Goal: Task Accomplishment & Management: Complete application form

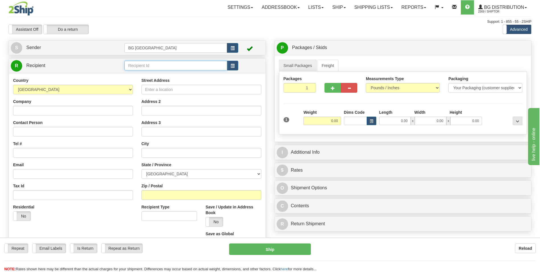
click at [145, 69] on input "text" at bounding box center [176, 66] width 103 height 10
click at [146, 74] on div "910606" at bounding box center [174, 74] width 97 height 6
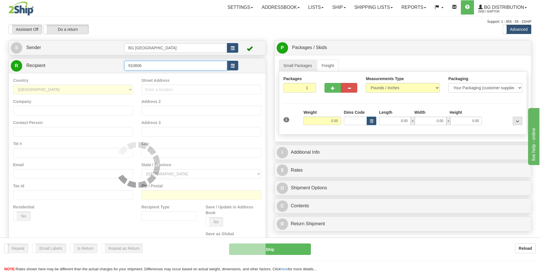
type input "910606"
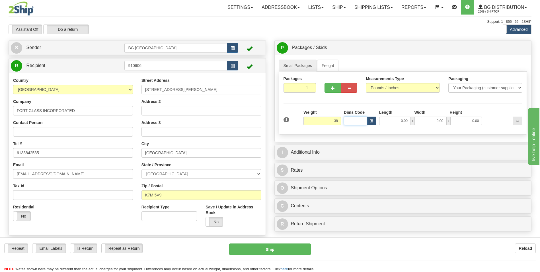
type input "38.00"
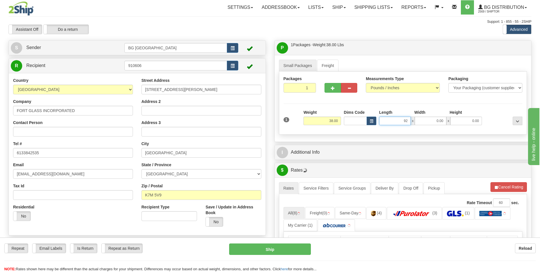
type input "92.00"
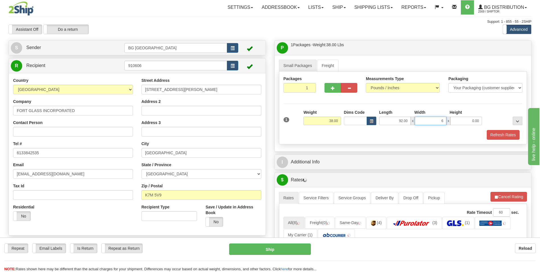
type input "6.00"
type input "4.00"
click at [334, 91] on button "button" at bounding box center [333, 88] width 16 height 10
type input "2"
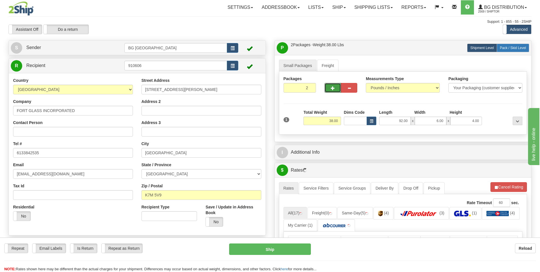
click at [507, 50] on label "Pack / Skid Level Pack.." at bounding box center [513, 48] width 32 height 9
radio input "true"
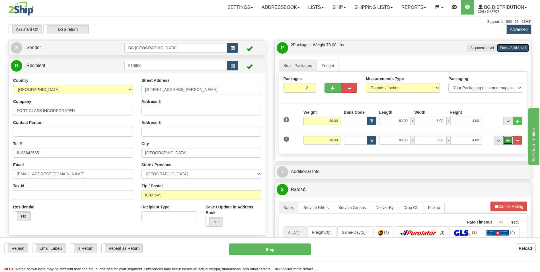
click at [507, 139] on span "..." at bounding box center [508, 140] width 3 height 3
type input "3"
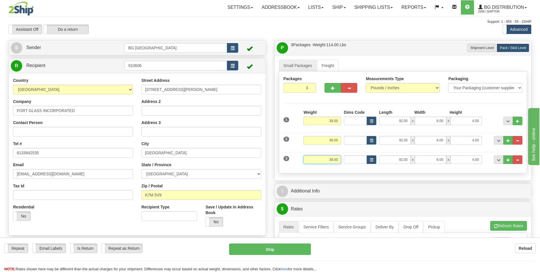
click at [313, 160] on input "38.00" at bounding box center [323, 159] width 38 height 9
type input "30.00"
type input "12.00"
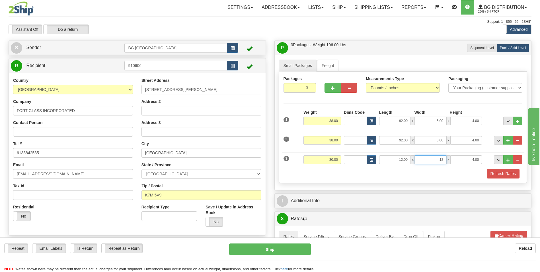
type input "12.00"
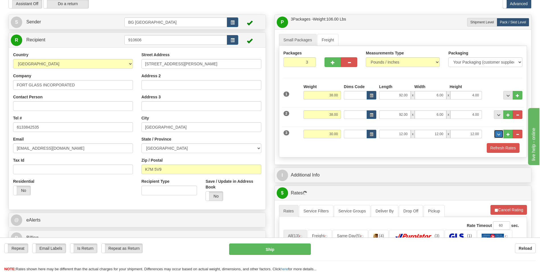
scroll to position [57, 0]
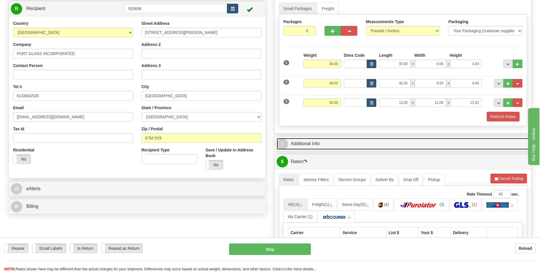
click at [323, 143] on link "I Additional Info" at bounding box center [403, 144] width 253 height 12
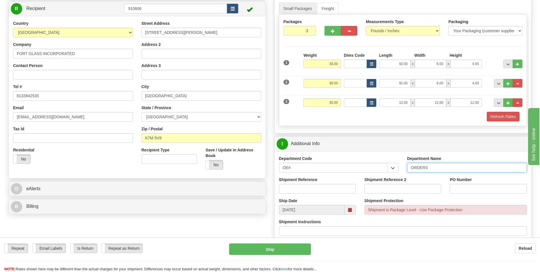
click at [438, 169] on input "ORDERS" at bounding box center [467, 168] width 120 height 10
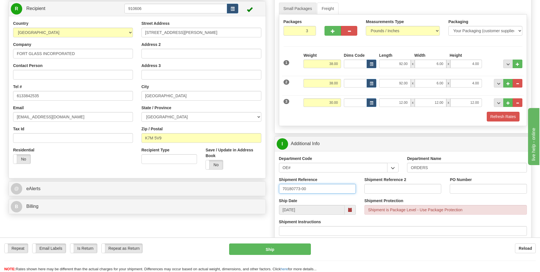
type input "70180773-00"
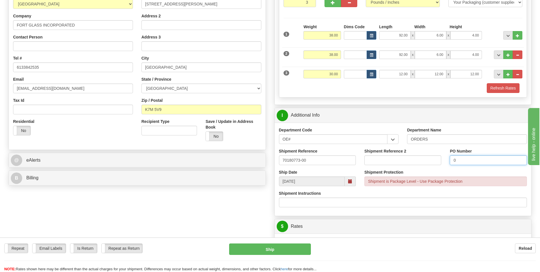
scroll to position [199, 0]
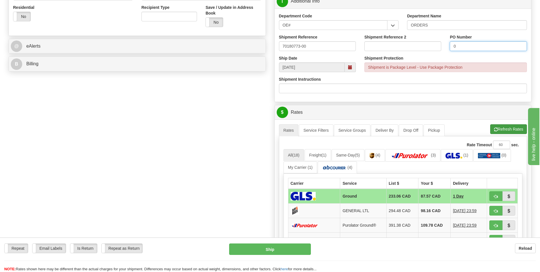
type input "0"
click at [500, 128] on button "Refresh Rates" at bounding box center [509, 129] width 37 height 10
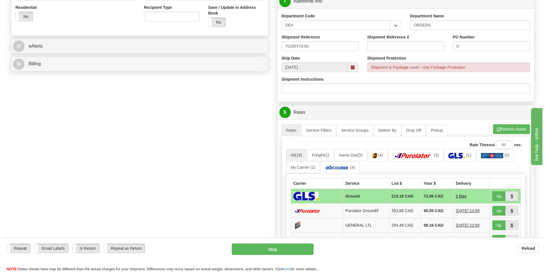
scroll to position [228, 0]
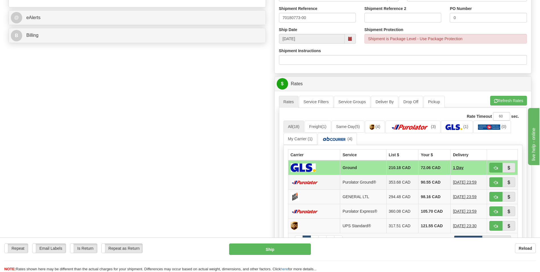
click at [419, 182] on td "90.55 CAD" at bounding box center [435, 182] width 32 height 15
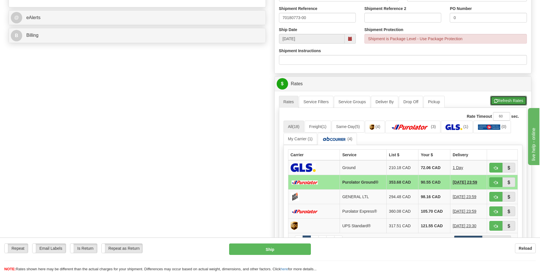
drag, startPoint x: 514, startPoint y: 102, endPoint x: 509, endPoint y: 102, distance: 4.6
click at [514, 102] on button "Refresh Rates" at bounding box center [509, 101] width 37 height 10
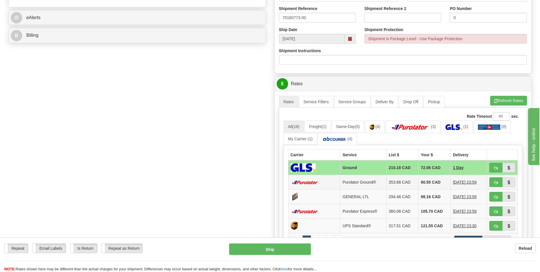
click at [419, 184] on td "90.55 CAD" at bounding box center [435, 182] width 32 height 15
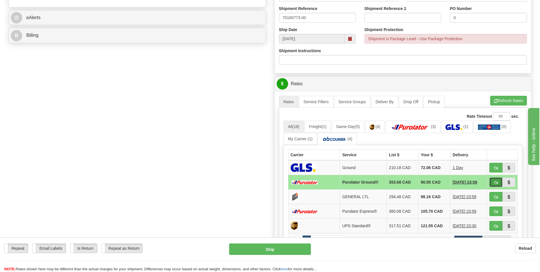
click at [497, 181] on span "button" at bounding box center [496, 183] width 4 height 4
type input "260"
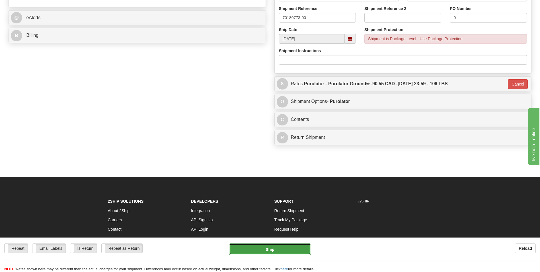
click at [251, 246] on button "Ship" at bounding box center [269, 248] width 81 height 11
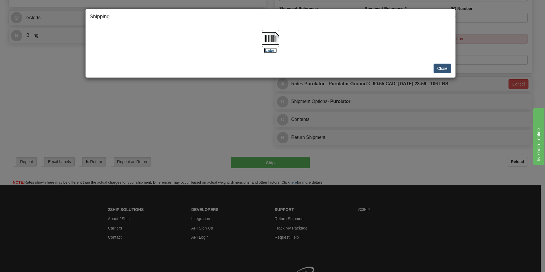
click at [270, 36] on img at bounding box center [270, 38] width 18 height 18
click at [437, 67] on button "Close" at bounding box center [442, 69] width 18 height 10
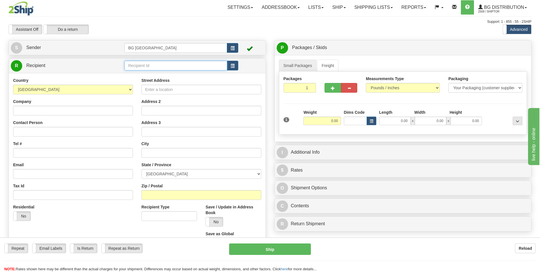
click at [192, 65] on input "text" at bounding box center [176, 66] width 103 height 10
click at [157, 71] on div "60419" at bounding box center [174, 74] width 97 height 6
type input "60419"
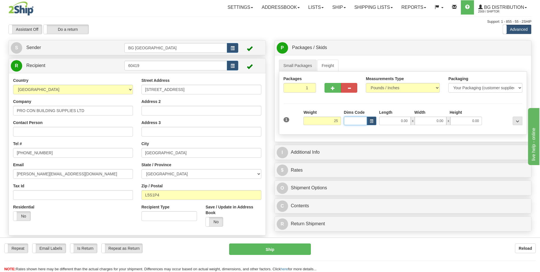
type input "25.00"
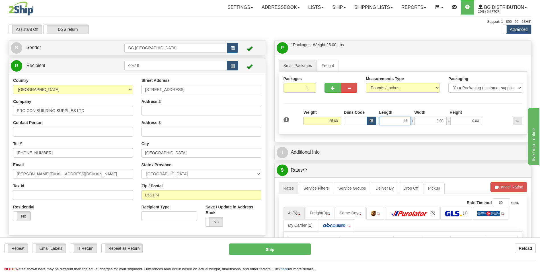
type input "16.00"
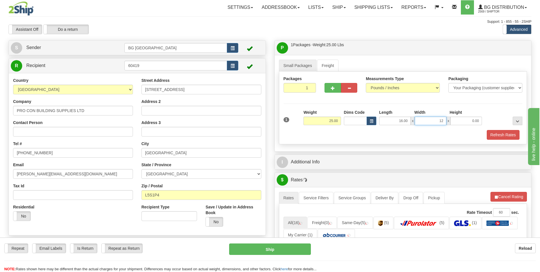
type input "12.00"
type input "9.00"
click at [317, 156] on div "I Additional Info" at bounding box center [403, 162] width 257 height 15
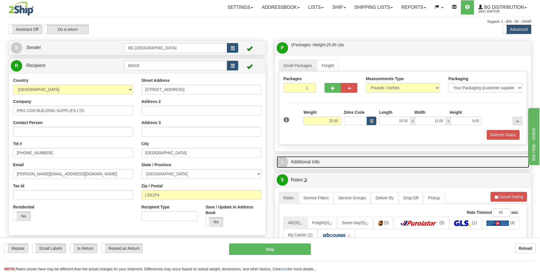
click at [337, 162] on link "I Additional Info" at bounding box center [403, 162] width 253 height 12
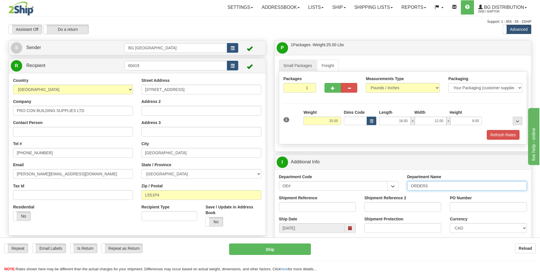
click at [433, 189] on input "ORDERS" at bounding box center [467, 186] width 120 height 10
type input "70178608-06"
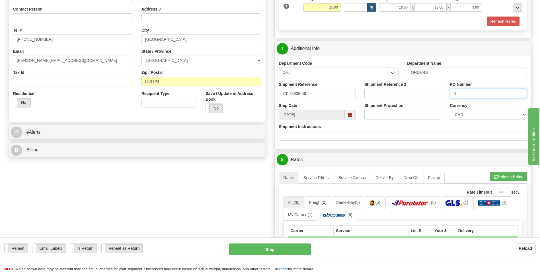
scroll to position [114, 0]
type input "0"
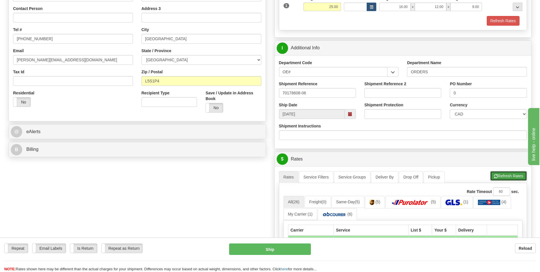
click at [495, 177] on span "button" at bounding box center [496, 176] width 4 height 4
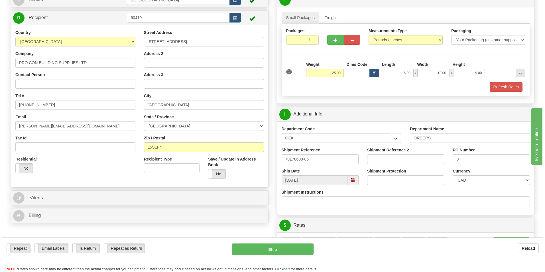
scroll to position [199, 0]
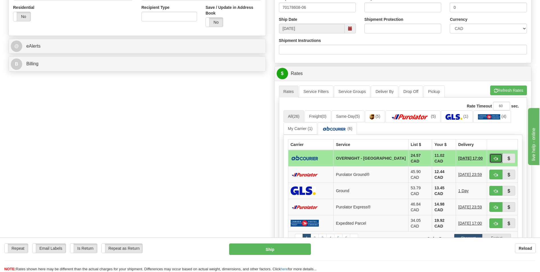
click at [496, 160] on button "button" at bounding box center [496, 158] width 13 height 10
type input "4"
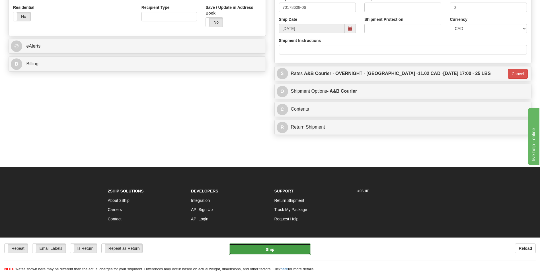
click at [252, 246] on button "Ship" at bounding box center [269, 248] width 81 height 11
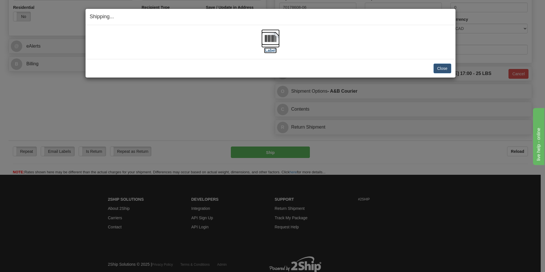
click at [267, 36] on img at bounding box center [270, 38] width 18 height 18
click at [439, 69] on button "Close" at bounding box center [442, 69] width 18 height 10
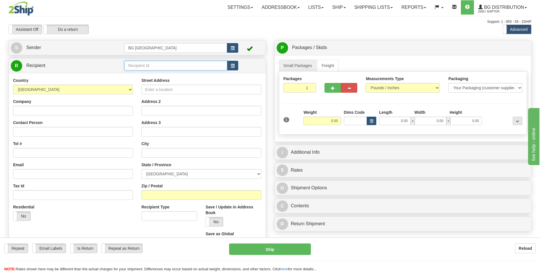
click at [128, 62] on input "text" at bounding box center [176, 66] width 103 height 10
click at [128, 76] on div "60453" at bounding box center [174, 74] width 97 height 6
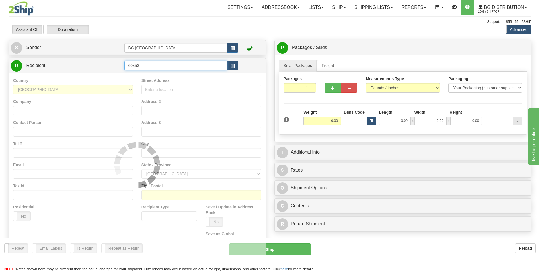
type input "60453"
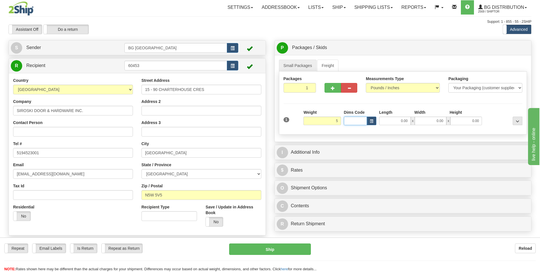
type input "5.00"
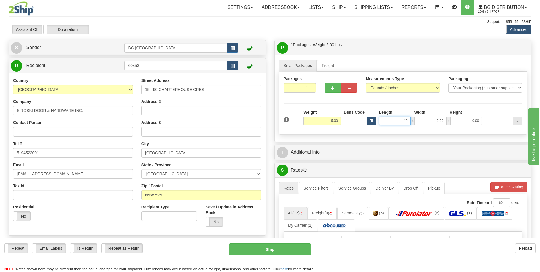
type input "12.00"
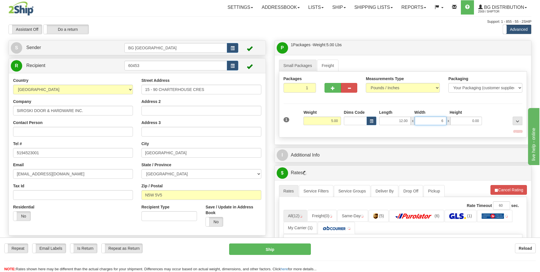
type input "6.00"
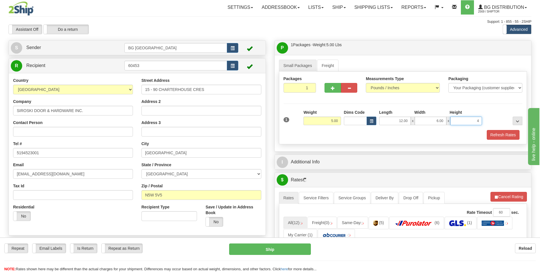
type input "4.00"
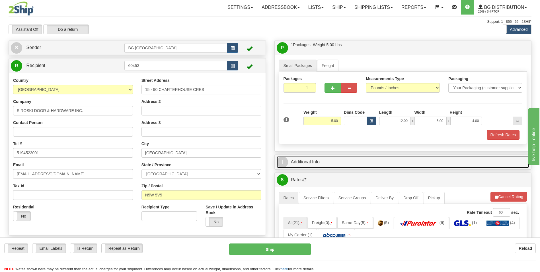
click at [309, 159] on link "I Additional Info" at bounding box center [403, 162] width 253 height 12
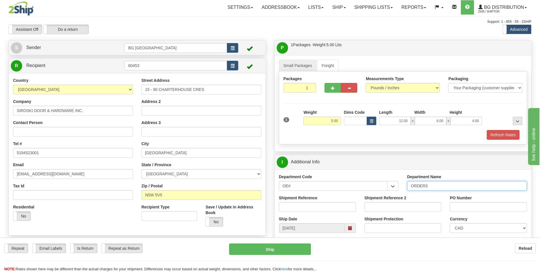
click at [434, 186] on input "ORDERS" at bounding box center [467, 186] width 120 height 10
type input "70183360-00"
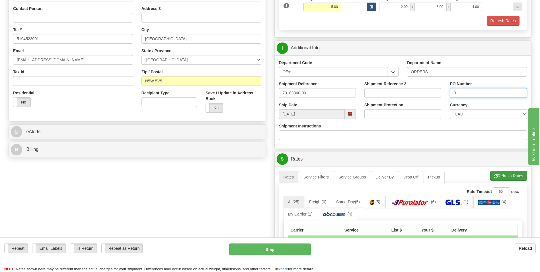
type input "0"
click at [504, 178] on button "Refresh Rates" at bounding box center [509, 176] width 37 height 10
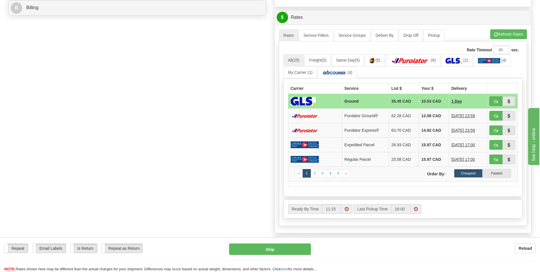
scroll to position [256, 0]
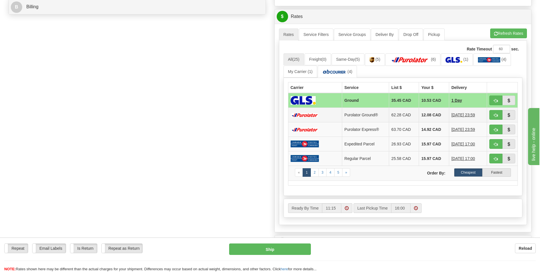
click at [419, 117] on td "12.08 CAD" at bounding box center [434, 115] width 30 height 15
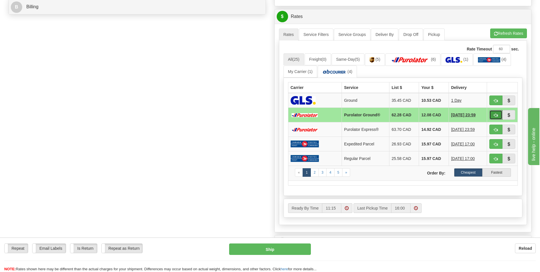
click at [492, 115] on button "button" at bounding box center [496, 115] width 13 height 10
type input "260"
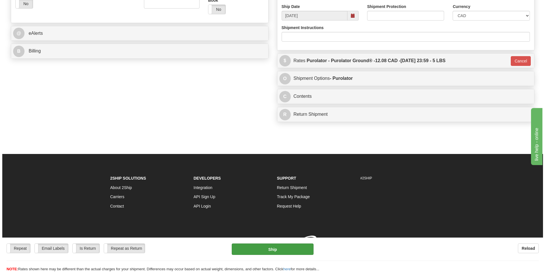
scroll to position [221, 0]
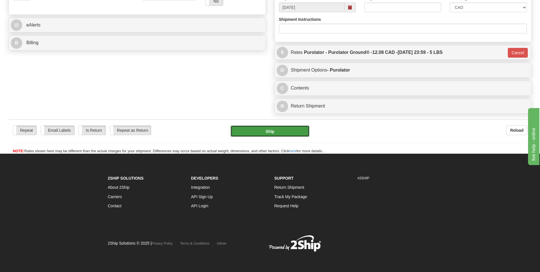
click at [284, 131] on button "Ship" at bounding box center [270, 130] width 79 height 11
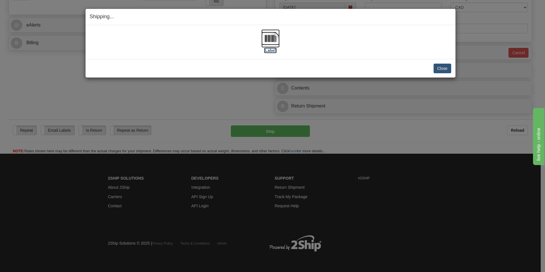
click at [265, 39] on img at bounding box center [270, 38] width 18 height 18
click at [438, 67] on button "Close" at bounding box center [442, 69] width 18 height 10
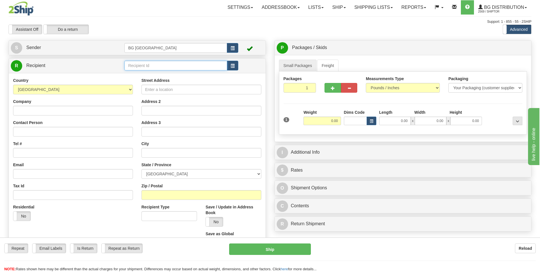
click at [154, 65] on input "text" at bounding box center [176, 66] width 103 height 10
click at [146, 73] on div "60031" at bounding box center [174, 74] width 97 height 6
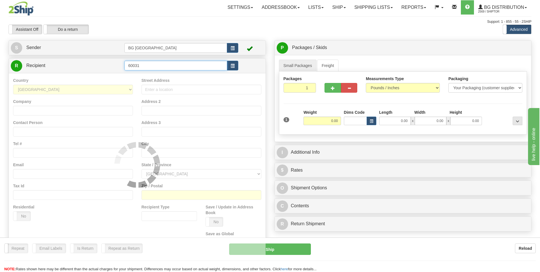
type input "60031"
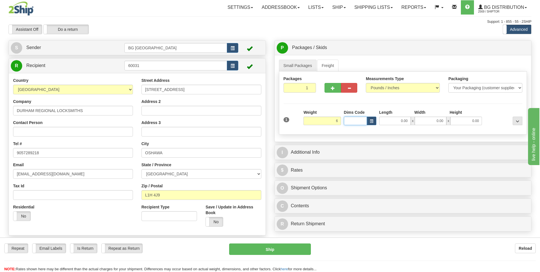
type input "6.00"
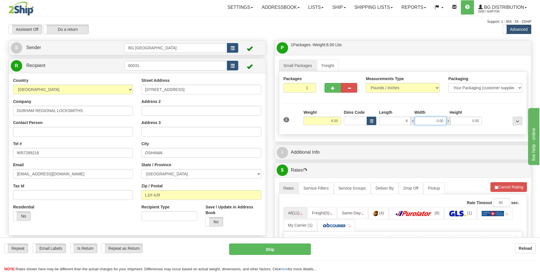
type input "8.00"
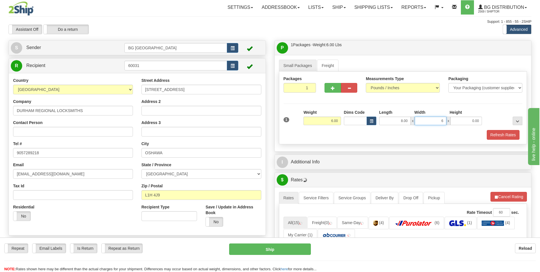
type input "6.00"
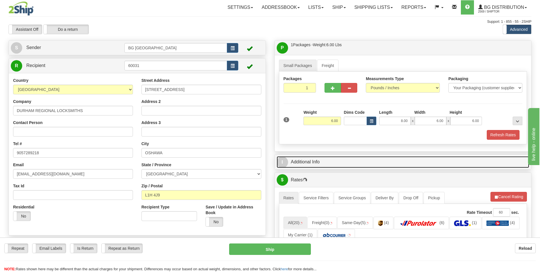
click at [321, 159] on link "I Additional Info" at bounding box center [403, 162] width 253 height 12
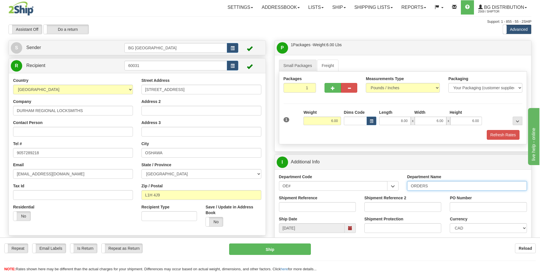
click at [438, 186] on input "ORDERS" at bounding box center [467, 186] width 120 height 10
type input "70183394-00"
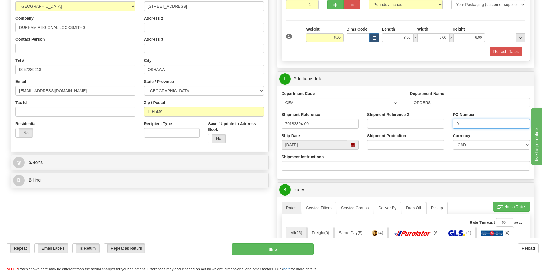
scroll to position [142, 0]
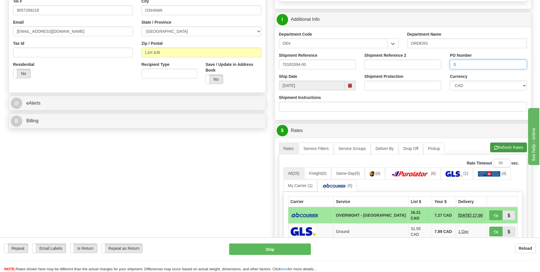
type input "0"
click at [501, 145] on button "Refresh Rates" at bounding box center [509, 147] width 37 height 10
click at [493, 213] on button "button" at bounding box center [496, 215] width 13 height 10
type input "4"
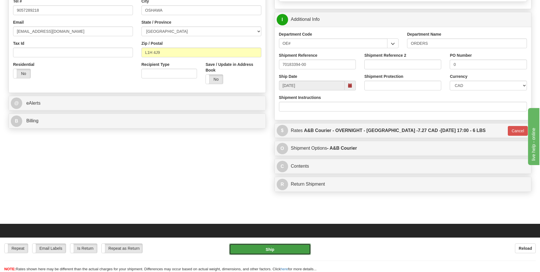
click at [291, 252] on button "Ship" at bounding box center [269, 248] width 81 height 11
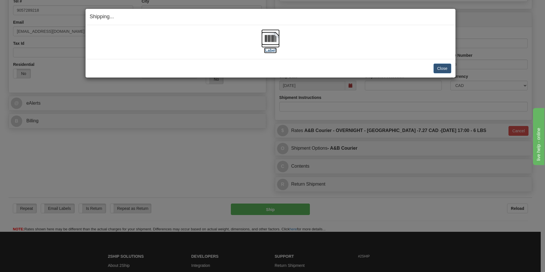
click at [266, 33] on img at bounding box center [270, 38] width 18 height 18
click at [440, 65] on button "Close" at bounding box center [442, 69] width 18 height 10
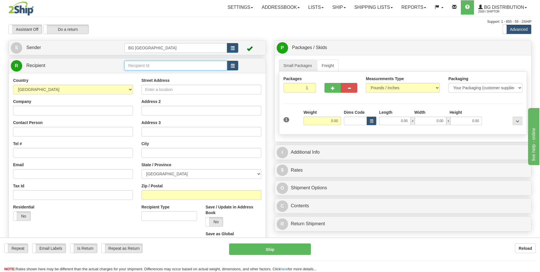
click at [173, 65] on input "text" at bounding box center [176, 66] width 103 height 10
click at [158, 73] on div "60534" at bounding box center [174, 74] width 97 height 6
type input "60534"
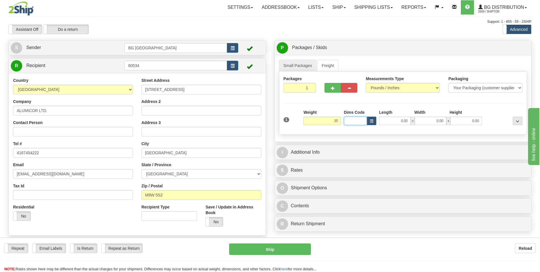
type input "35.00"
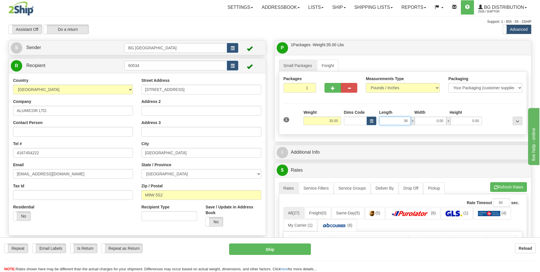
type input "38.00"
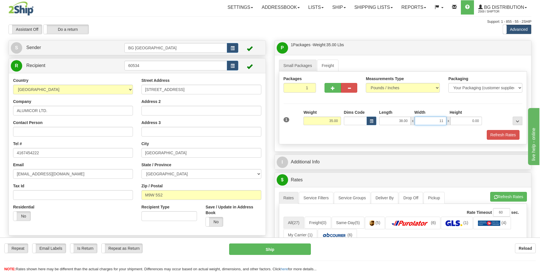
type input "11.00"
type input "8.00"
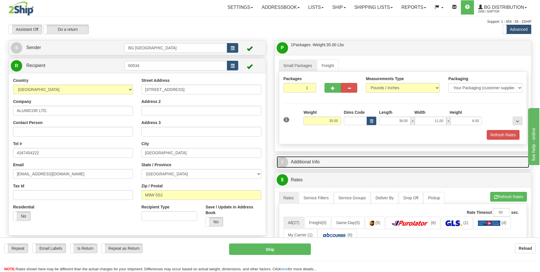
click at [320, 156] on link "I Additional Info" at bounding box center [403, 162] width 253 height 12
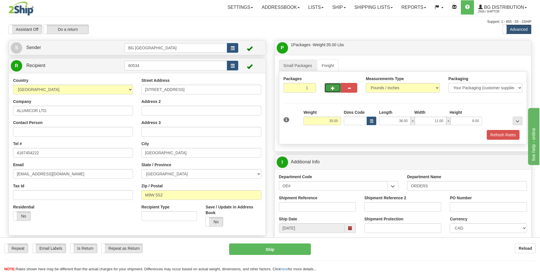
click at [330, 89] on button "button" at bounding box center [333, 88] width 16 height 10
type input "2"
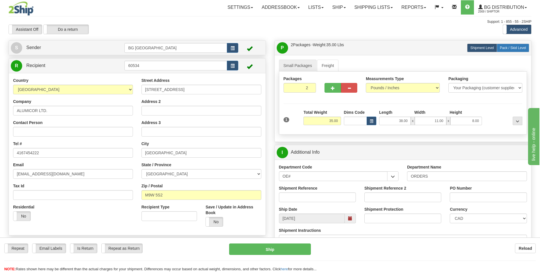
click at [511, 46] on span "Pack / Skid Level" at bounding box center [513, 48] width 26 height 4
radio input "true"
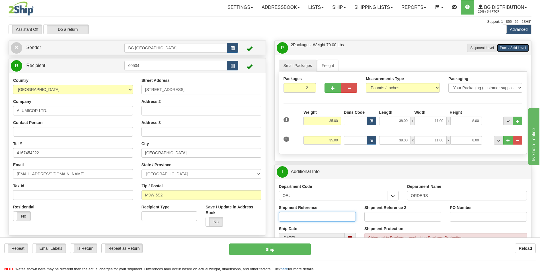
click at [309, 217] on input "Shipment Reference" at bounding box center [317, 217] width 77 height 10
type input "70173505-01"
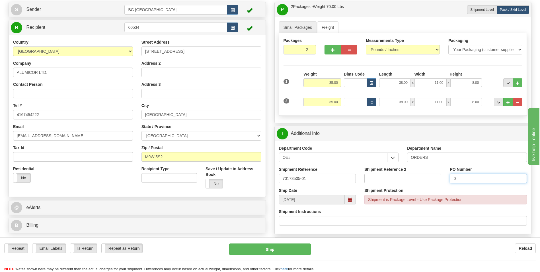
scroll to position [114, 0]
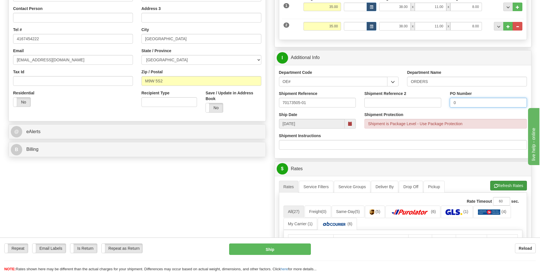
type input "0"
click at [516, 183] on button "Refresh Rates" at bounding box center [509, 186] width 37 height 10
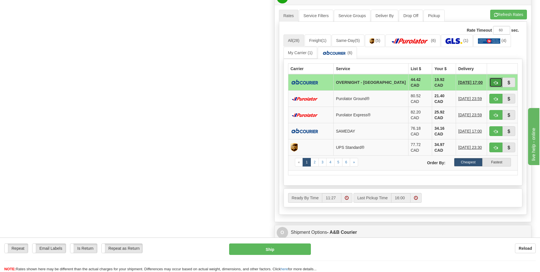
click at [491, 80] on button "button" at bounding box center [496, 82] width 13 height 10
type input "4"
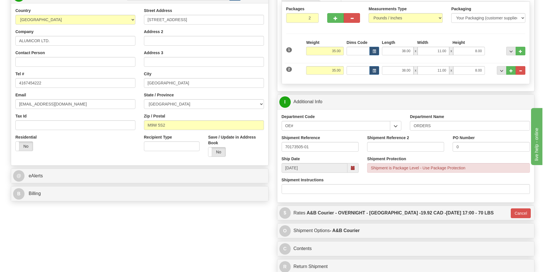
scroll to position [199, 0]
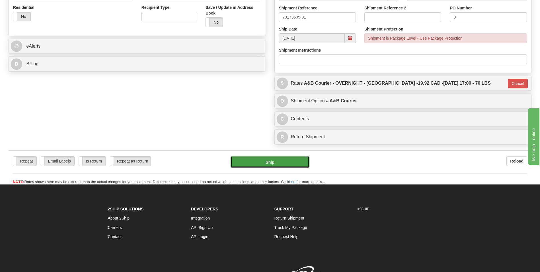
click at [275, 162] on button "Ship" at bounding box center [270, 161] width 79 height 11
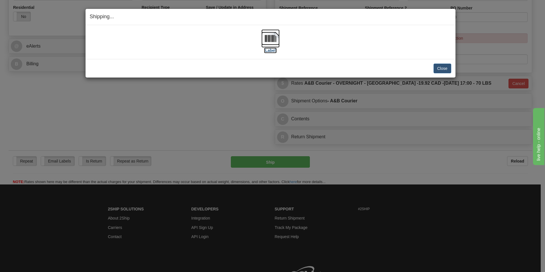
click at [273, 43] on img at bounding box center [270, 38] width 18 height 18
click at [436, 69] on button "Close" at bounding box center [442, 69] width 18 height 10
